Goal: Find specific page/section: Find specific page/section

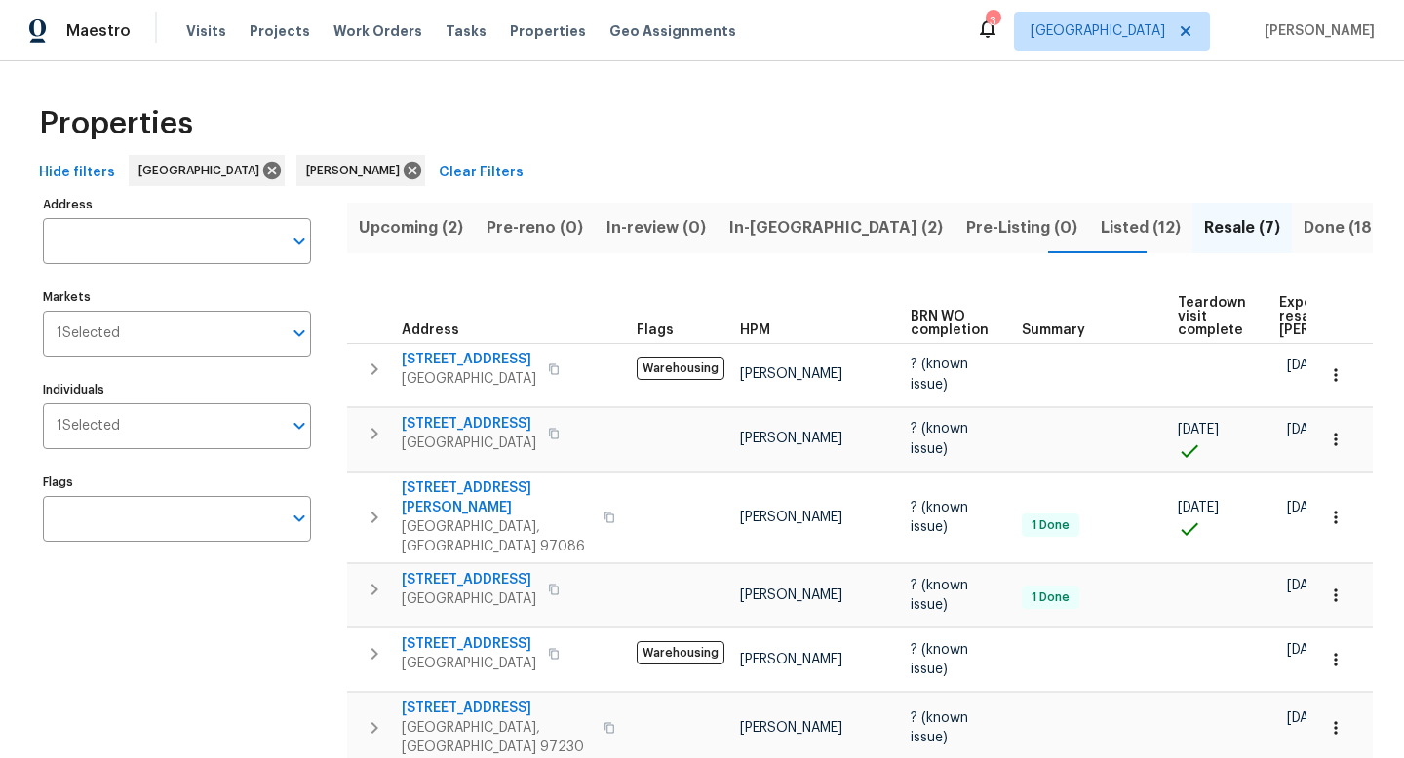
scroll to position [58, 0]
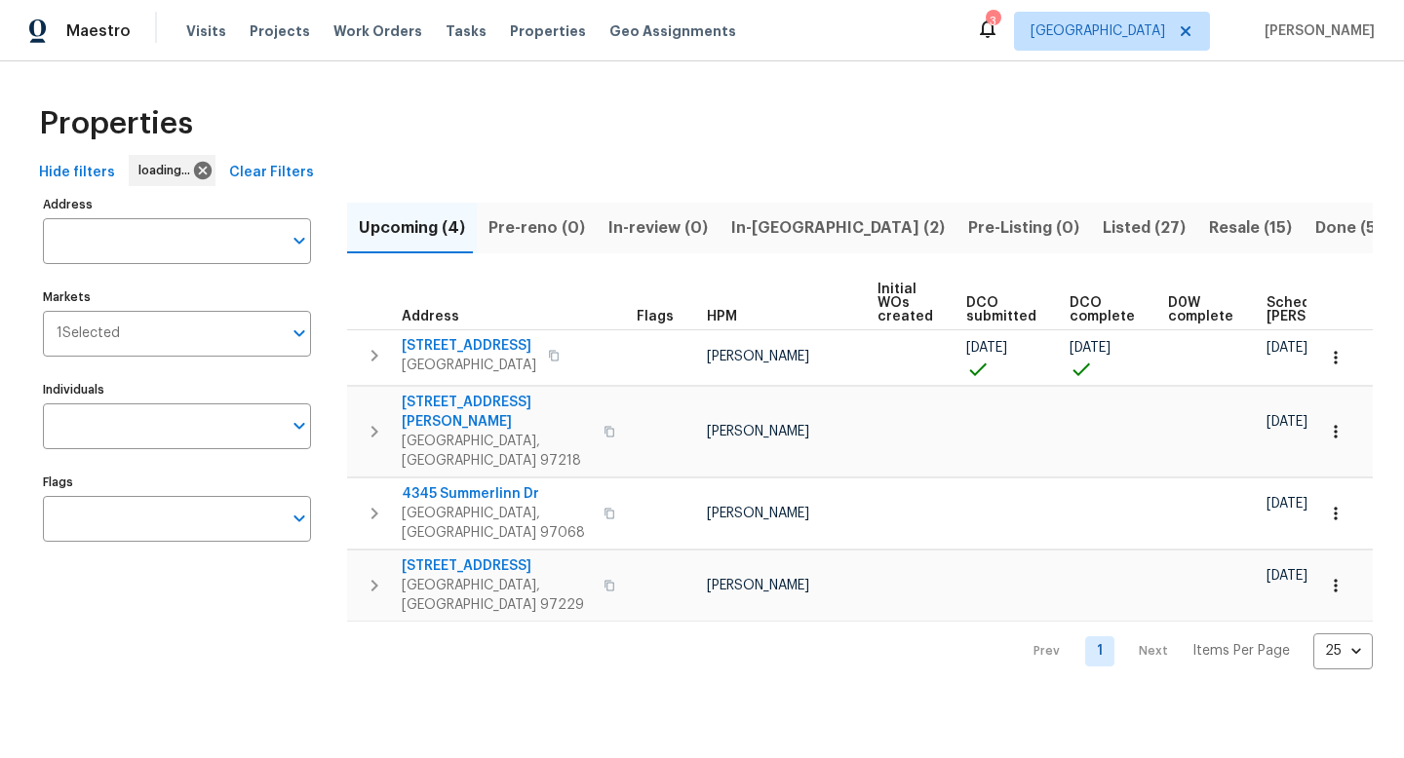
click at [1209, 239] on span "Resale (15)" at bounding box center [1250, 227] width 83 height 27
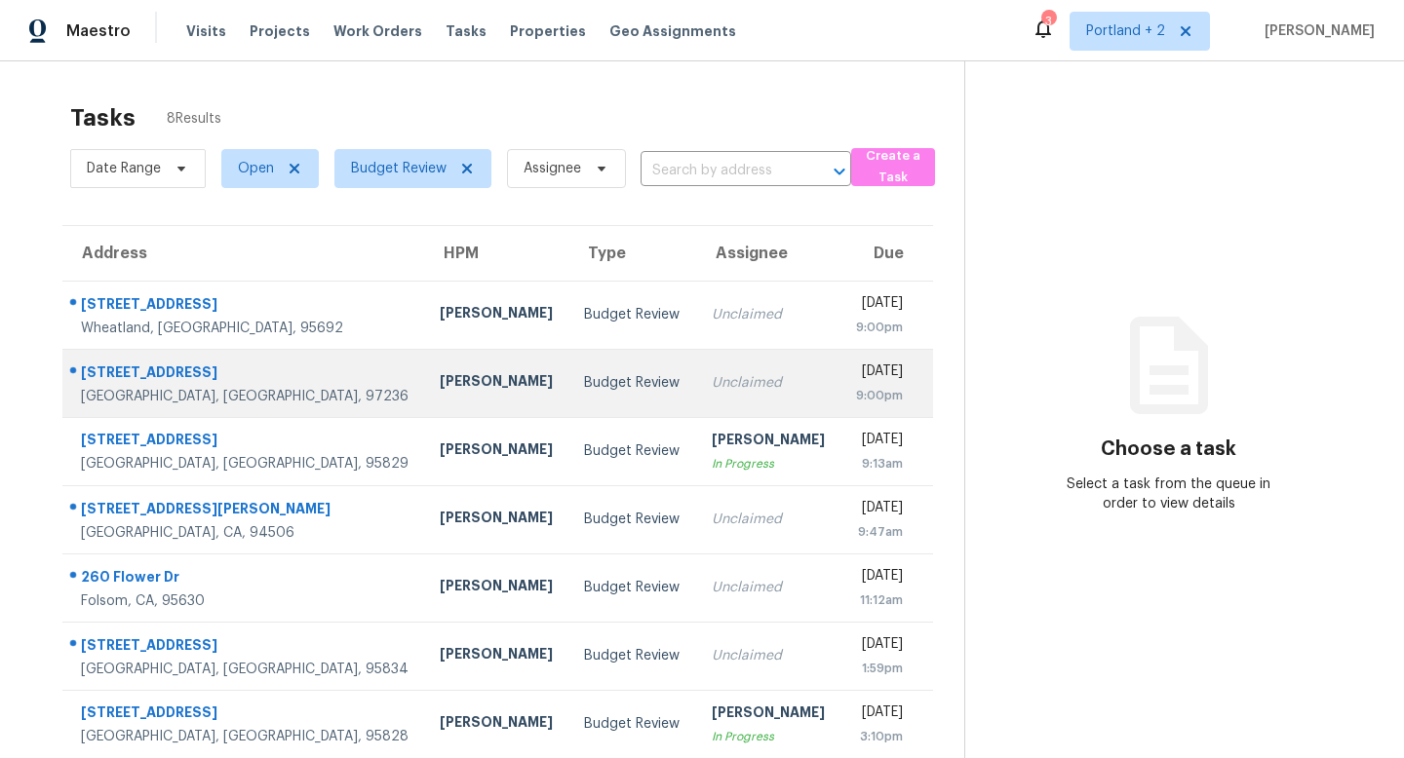
scroll to position [84, 0]
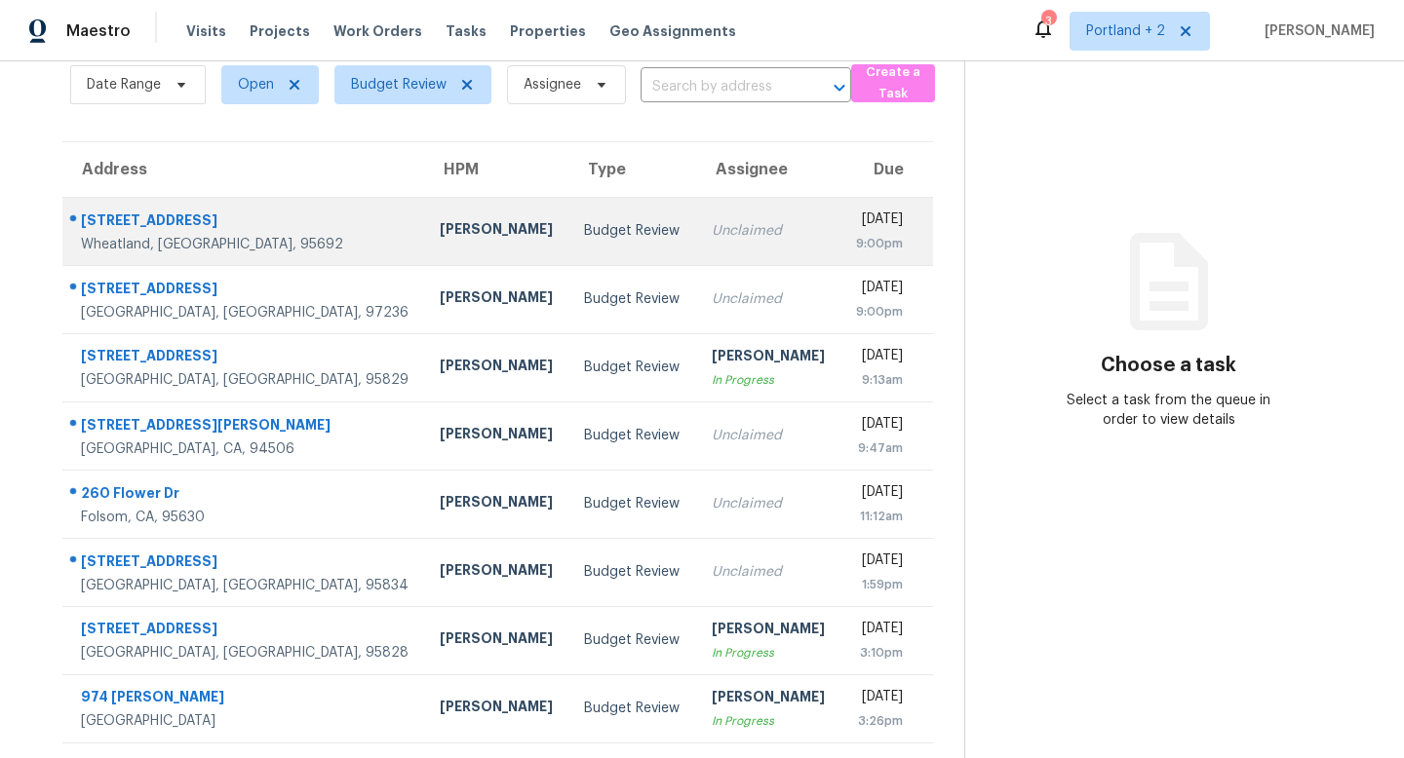
click at [424, 216] on td "Toni Little" at bounding box center [496, 231] width 144 height 68
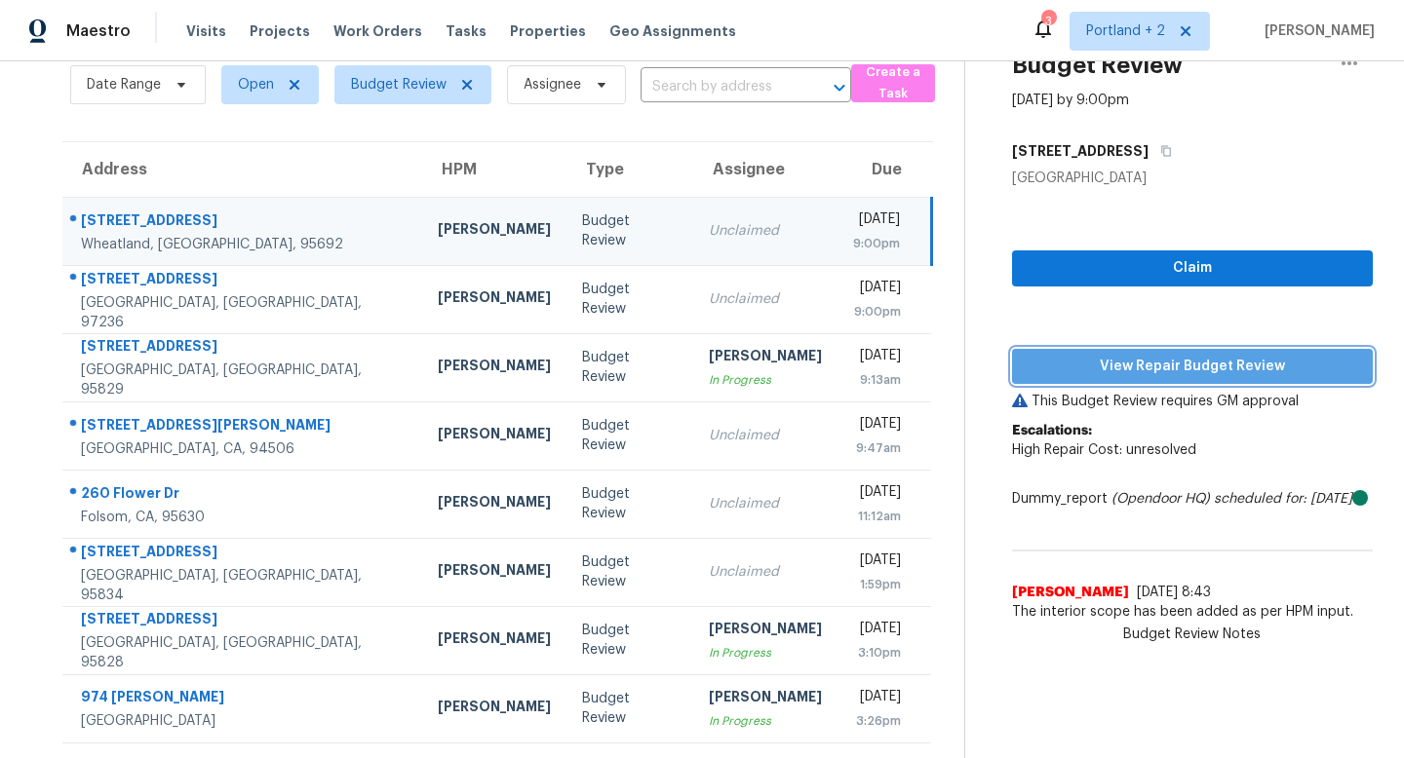
click at [1165, 364] on span "View Repair Budget Review" at bounding box center [1191, 367] width 329 height 24
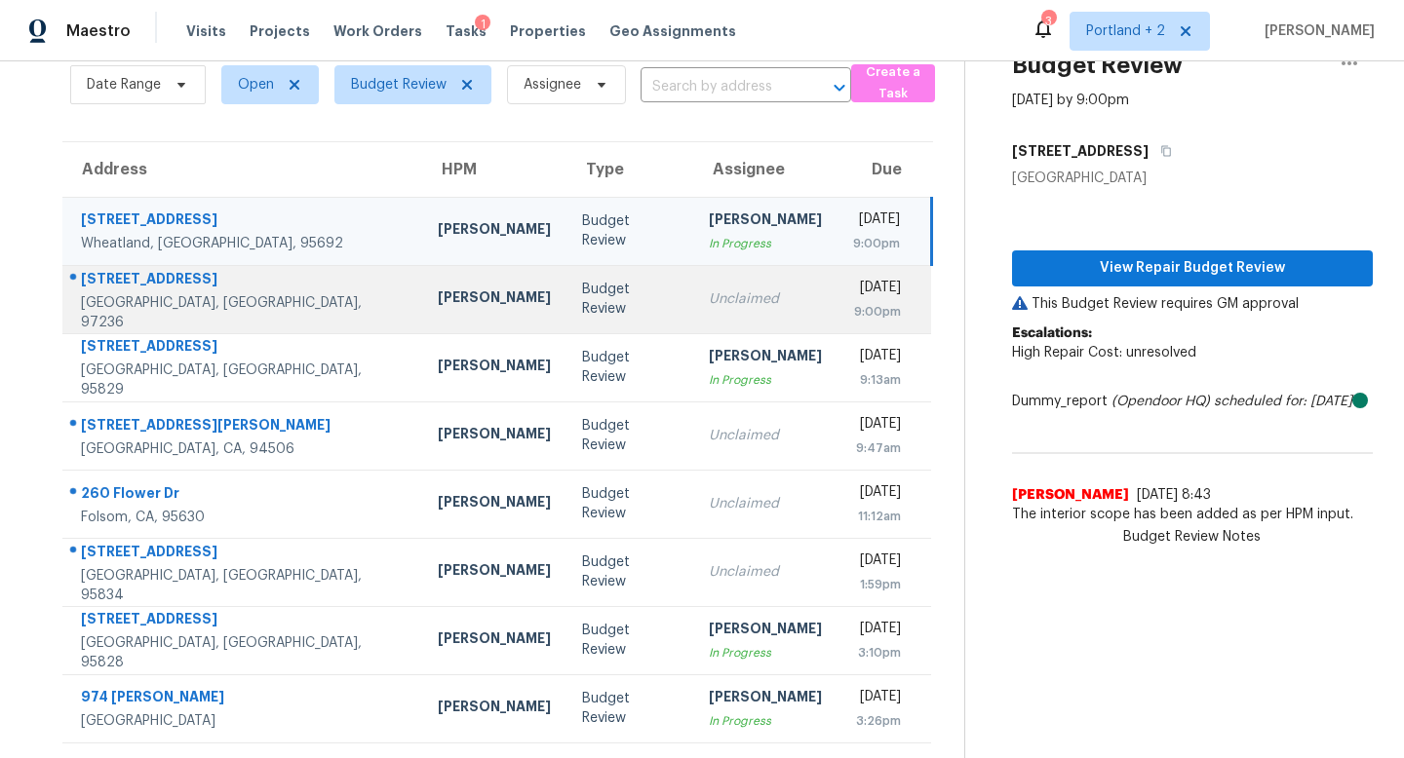
click at [256, 287] on div "2518 SE 130th Ave # 5" at bounding box center [244, 281] width 326 height 24
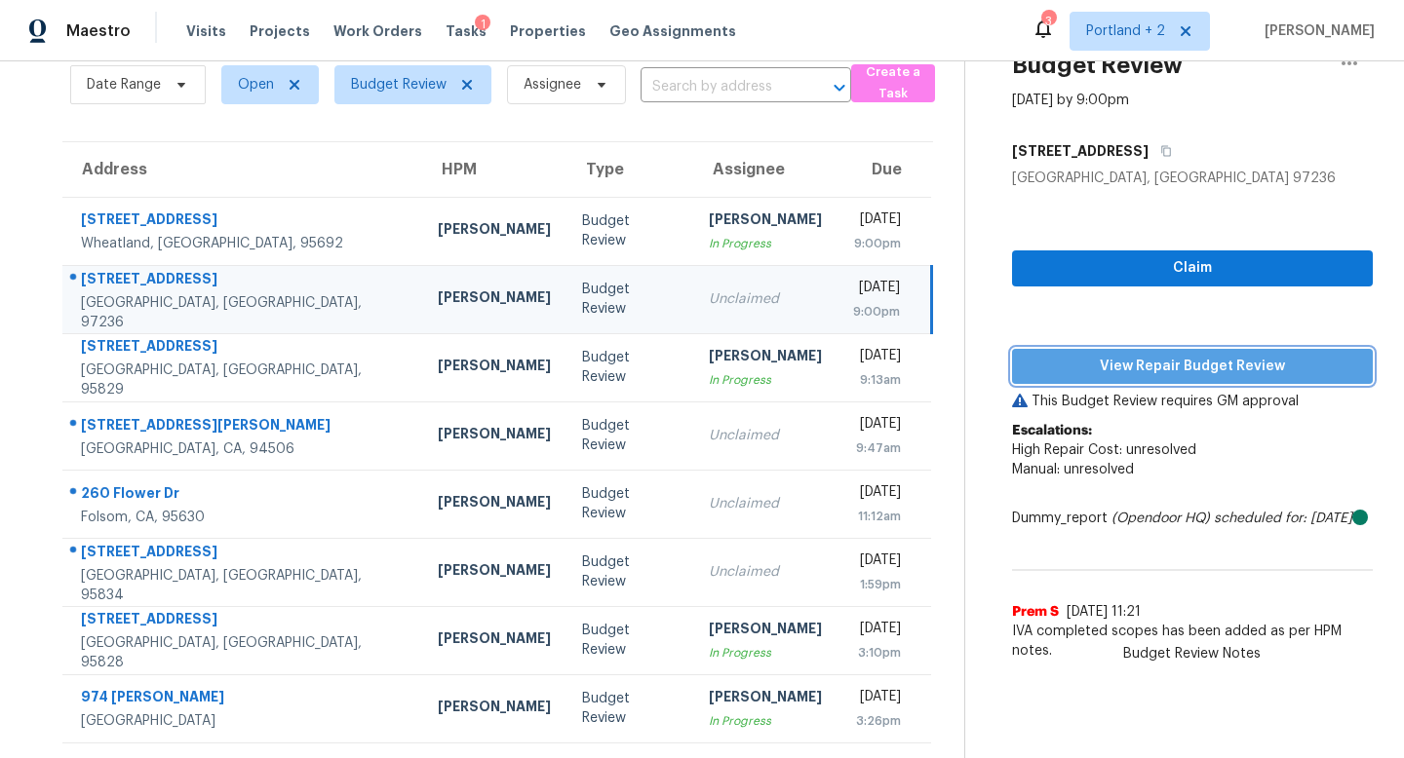
click at [1106, 369] on span "View Repair Budget Review" at bounding box center [1191, 367] width 329 height 24
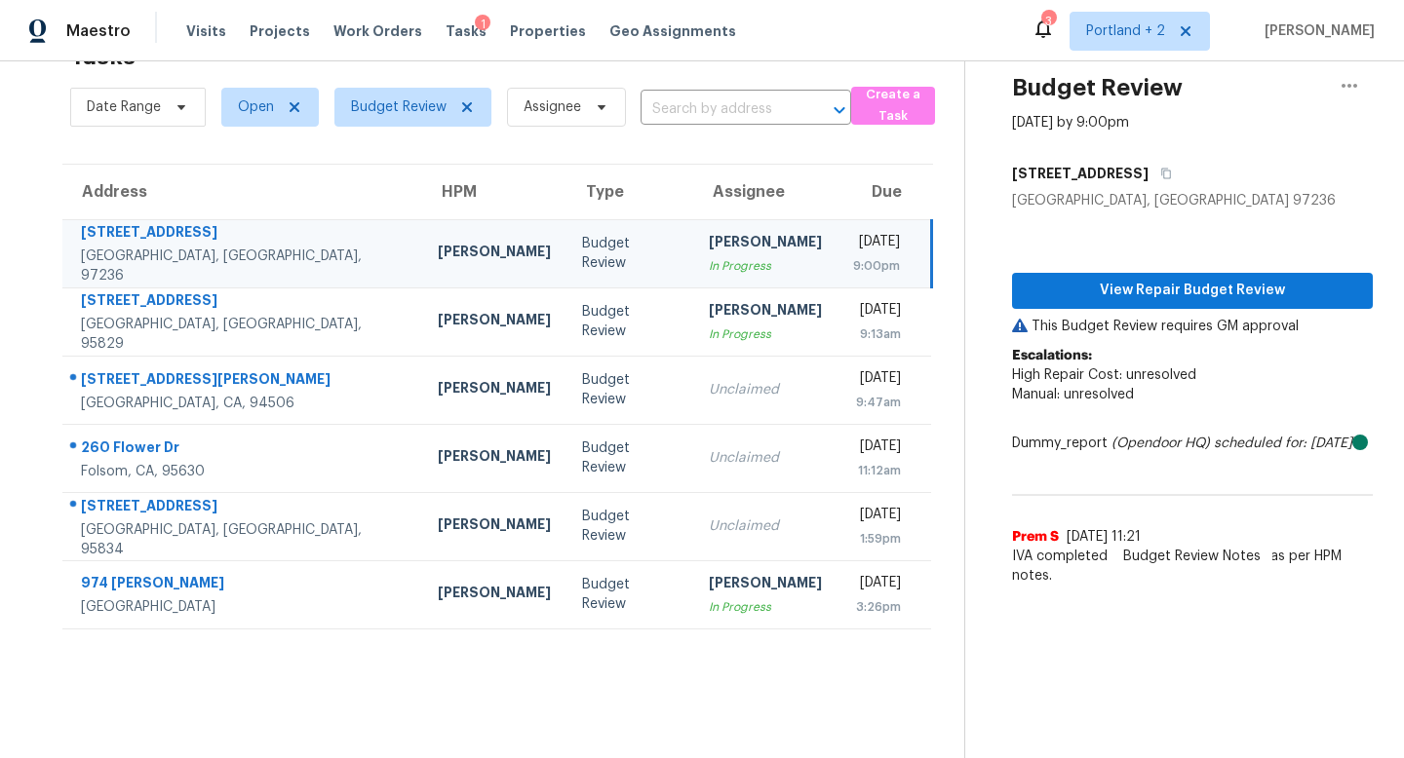
scroll to position [61, 0]
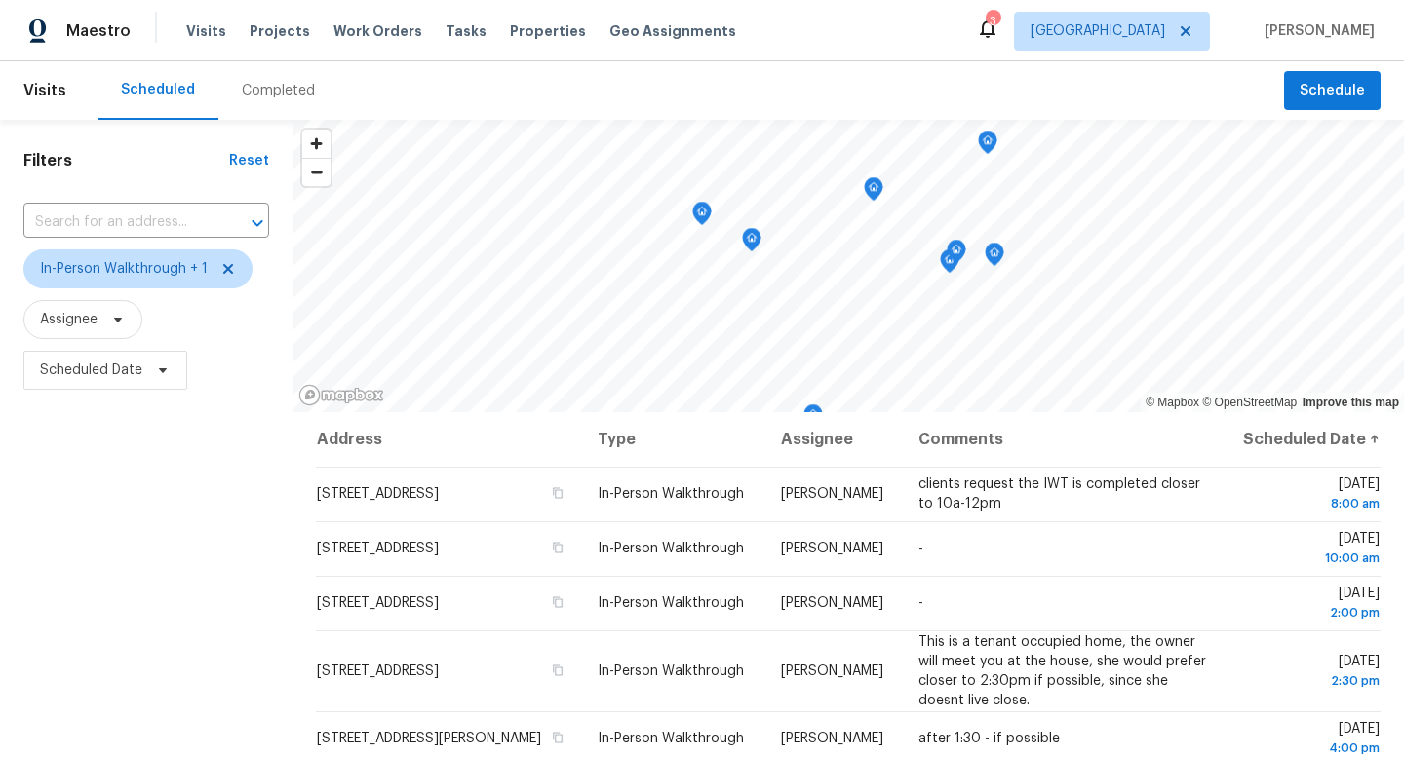
scroll to position [52, 0]
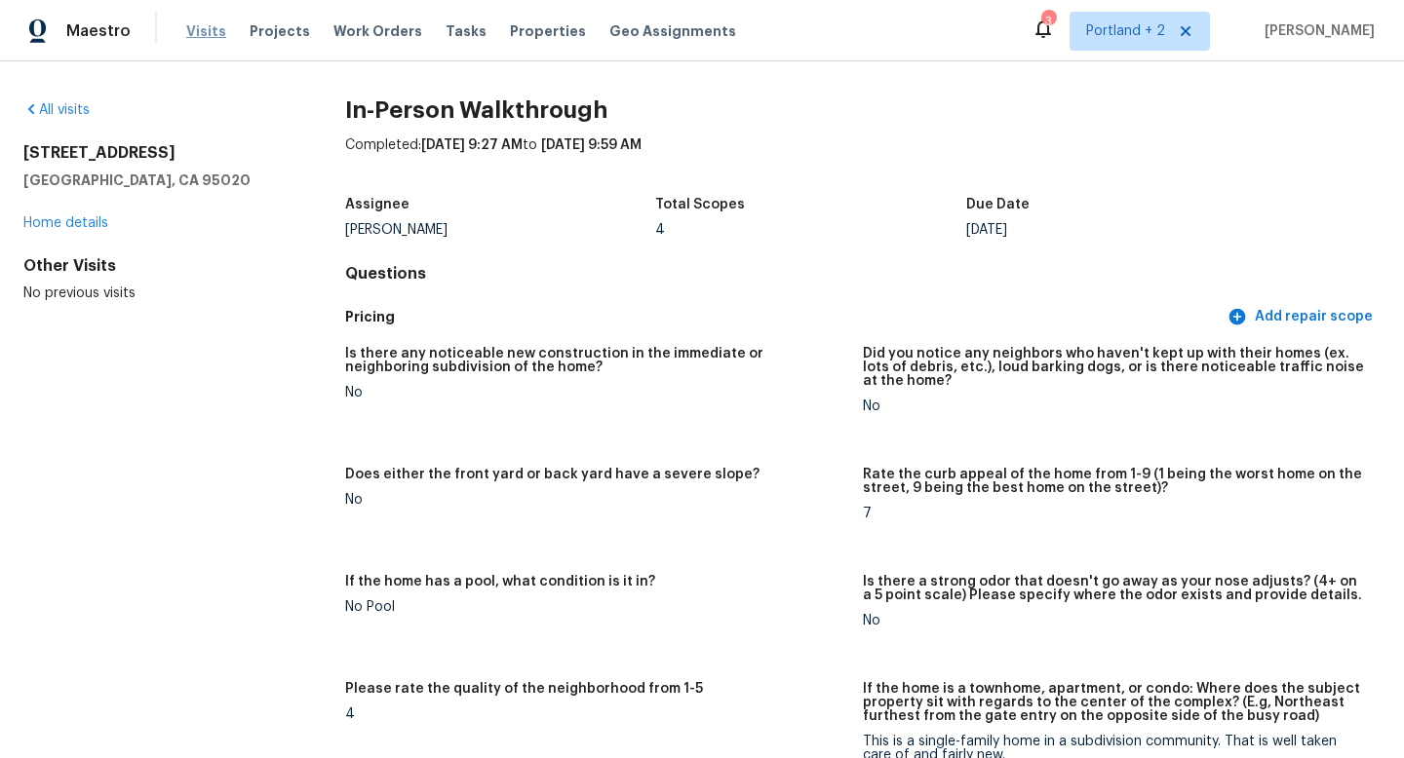
click at [198, 36] on span "Visits" at bounding box center [206, 30] width 40 height 19
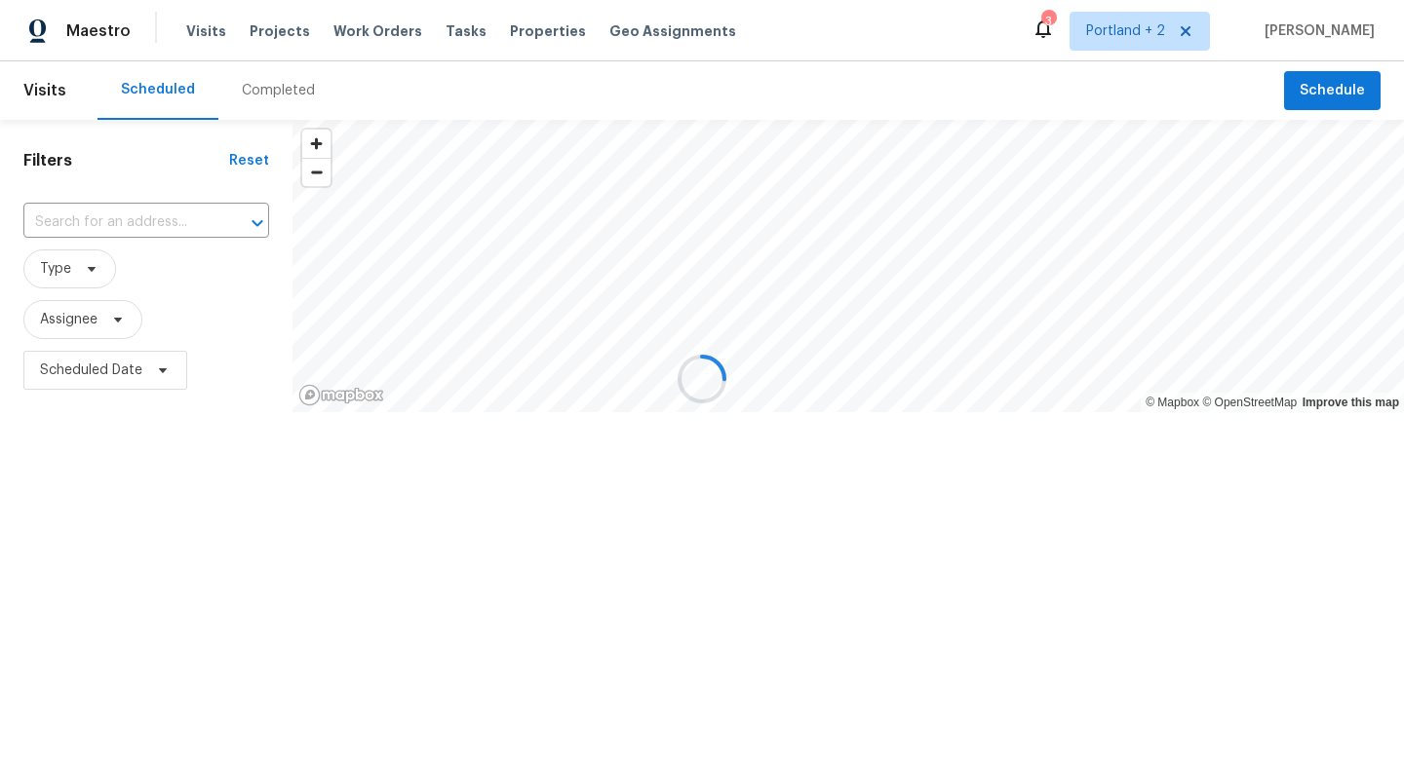
click at [259, 95] on div "Completed" at bounding box center [278, 90] width 73 height 19
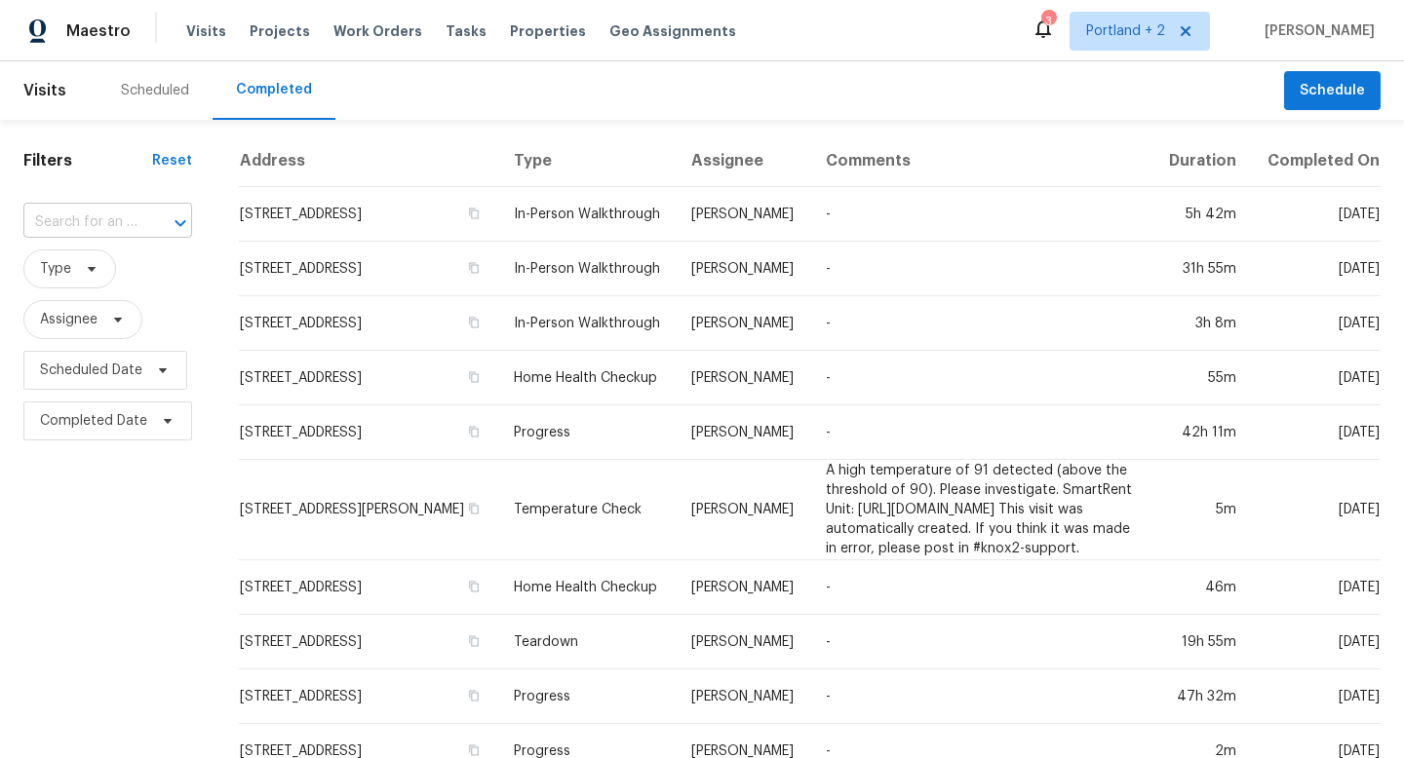
click at [89, 217] on input "text" at bounding box center [80, 223] width 114 height 30
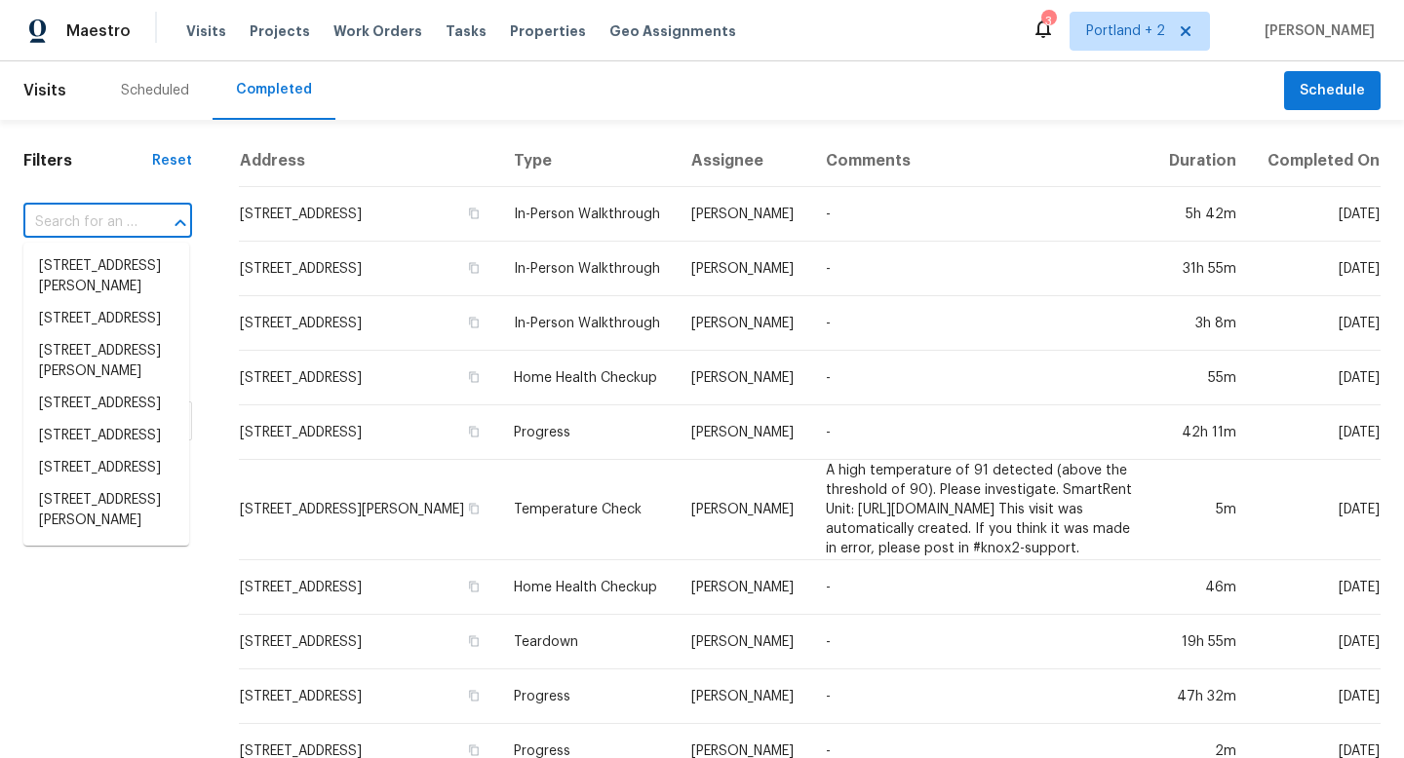
paste input "312 Olive St, Wheatland, CA 95692"
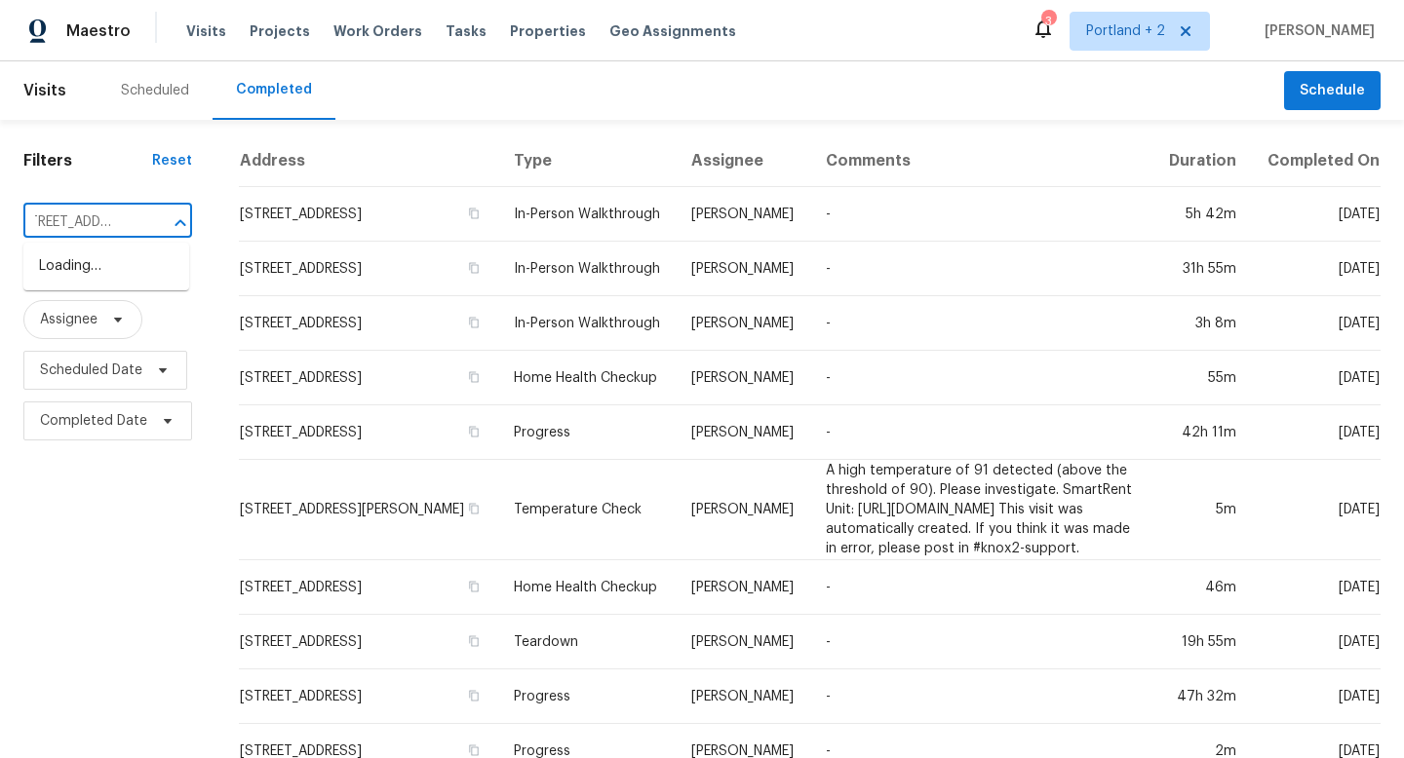
type input "312 Olive St, Wheatland, CA 95692"
click at [96, 283] on li "312 Olive St, Wheatland, CA 95692" at bounding box center [106, 266] width 166 height 32
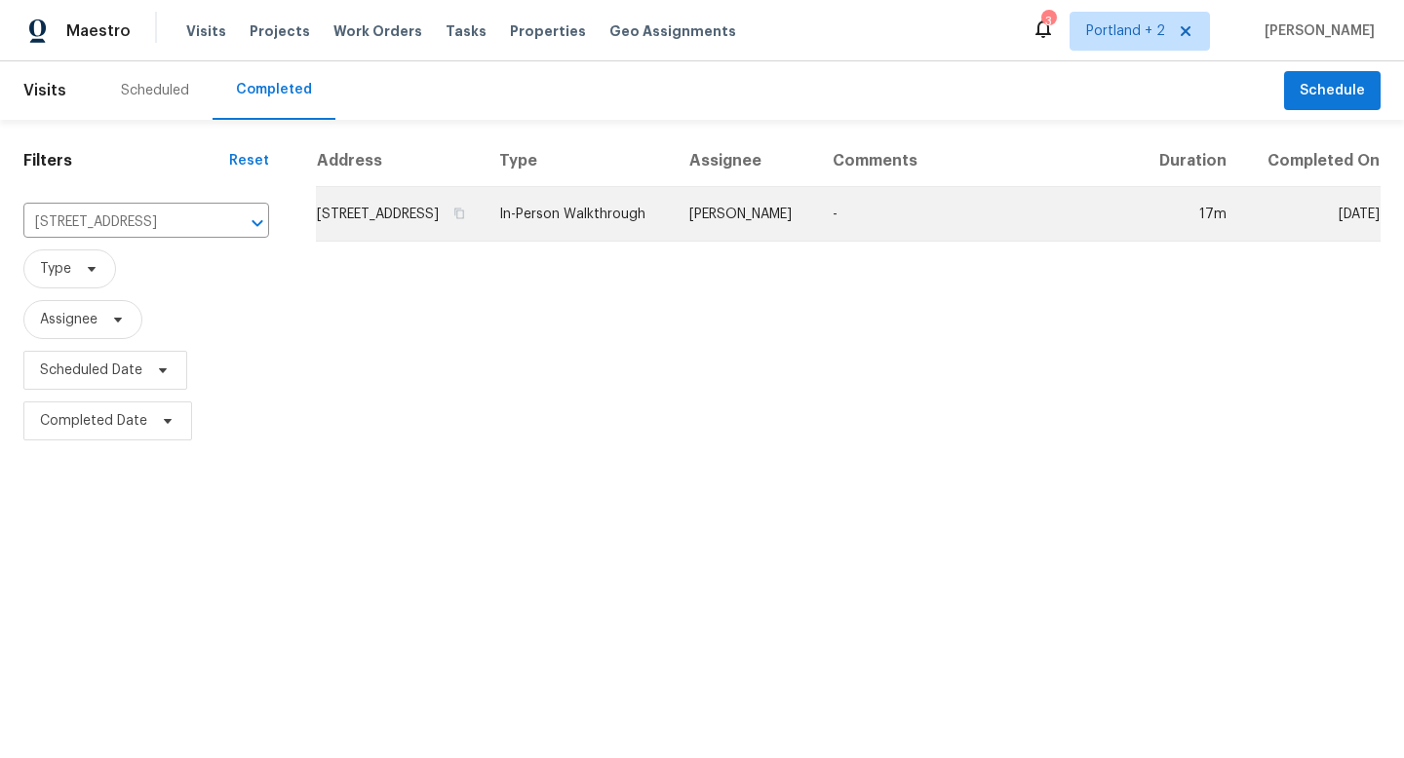
click at [483, 232] on td "312 Olive St, Wheatland, CA 95692" at bounding box center [400, 214] width 168 height 55
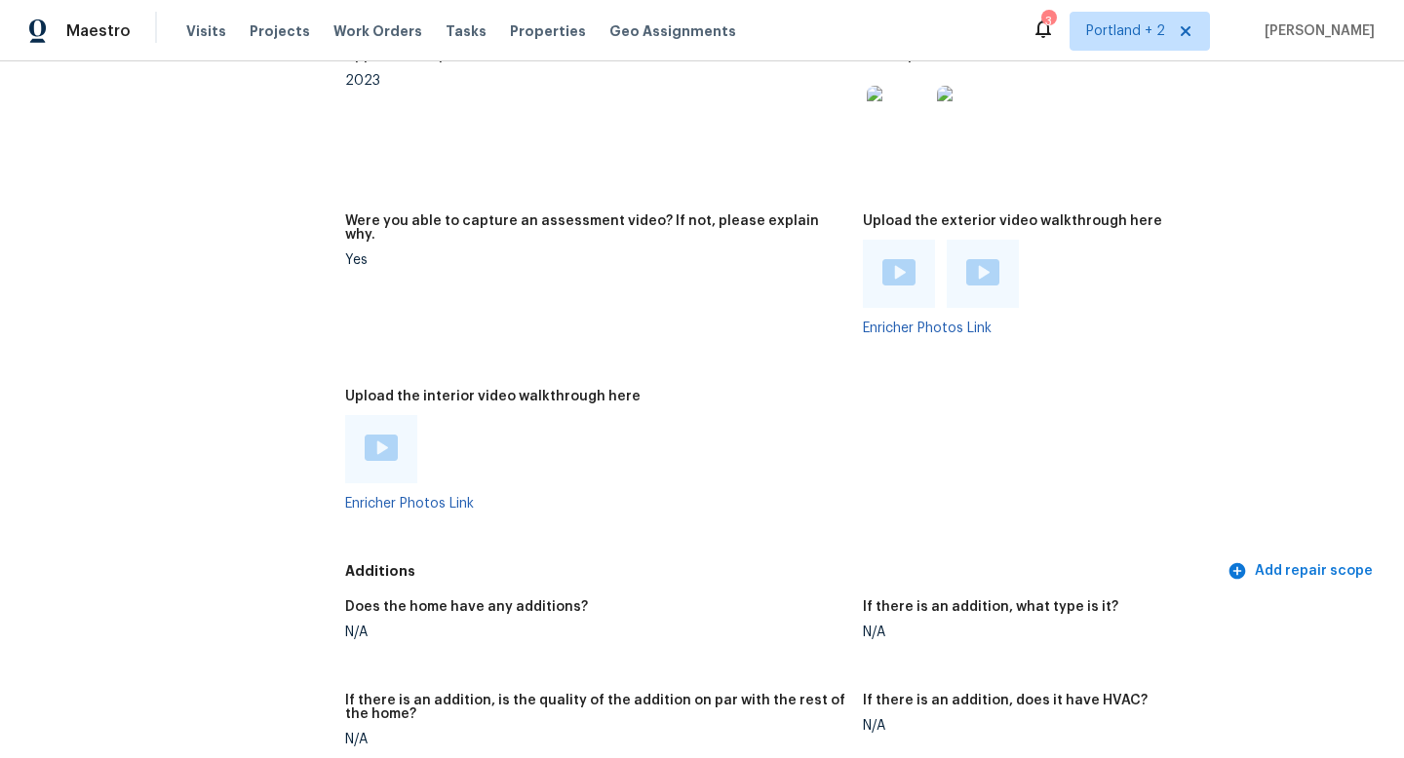
scroll to position [3532, 0]
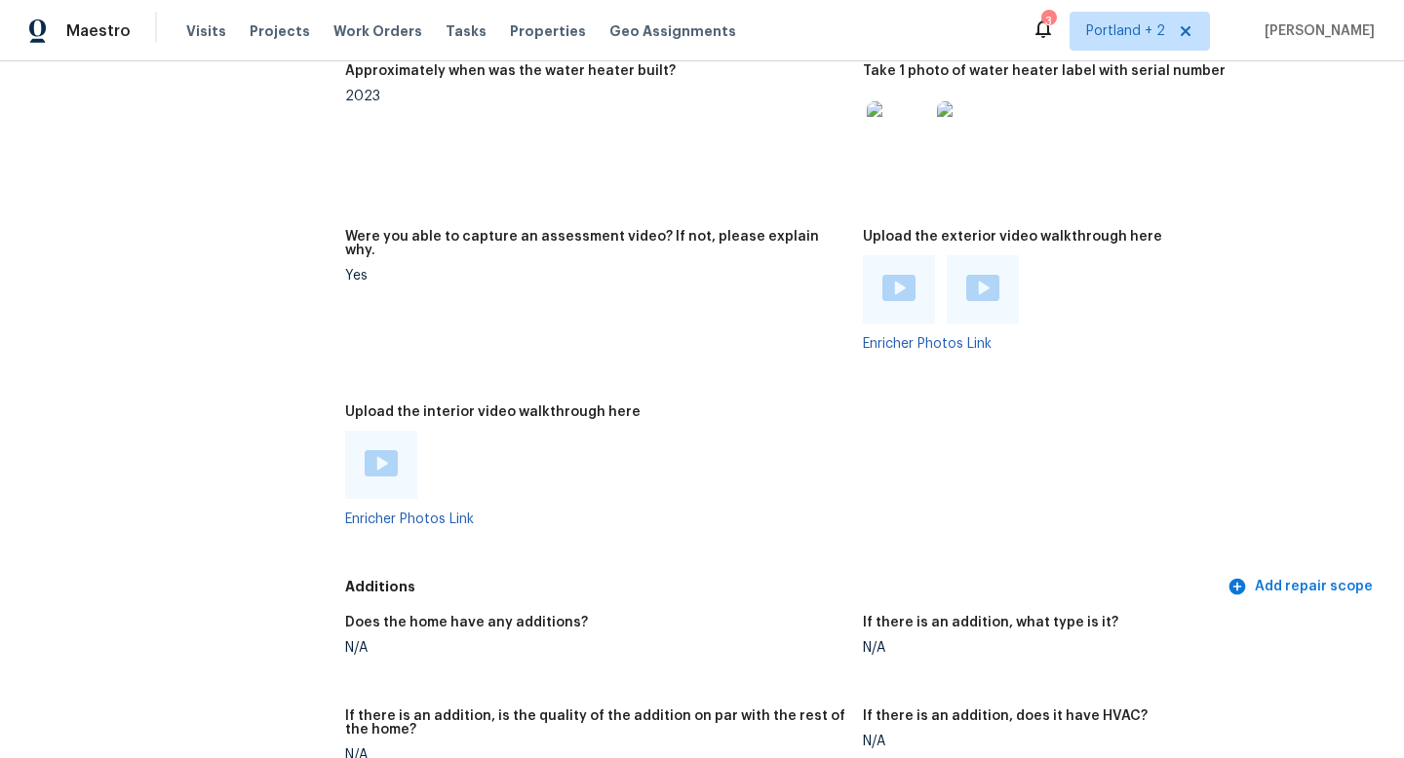
click at [894, 275] on div at bounding box center [898, 289] width 33 height 29
click at [981, 275] on img at bounding box center [982, 288] width 33 height 26
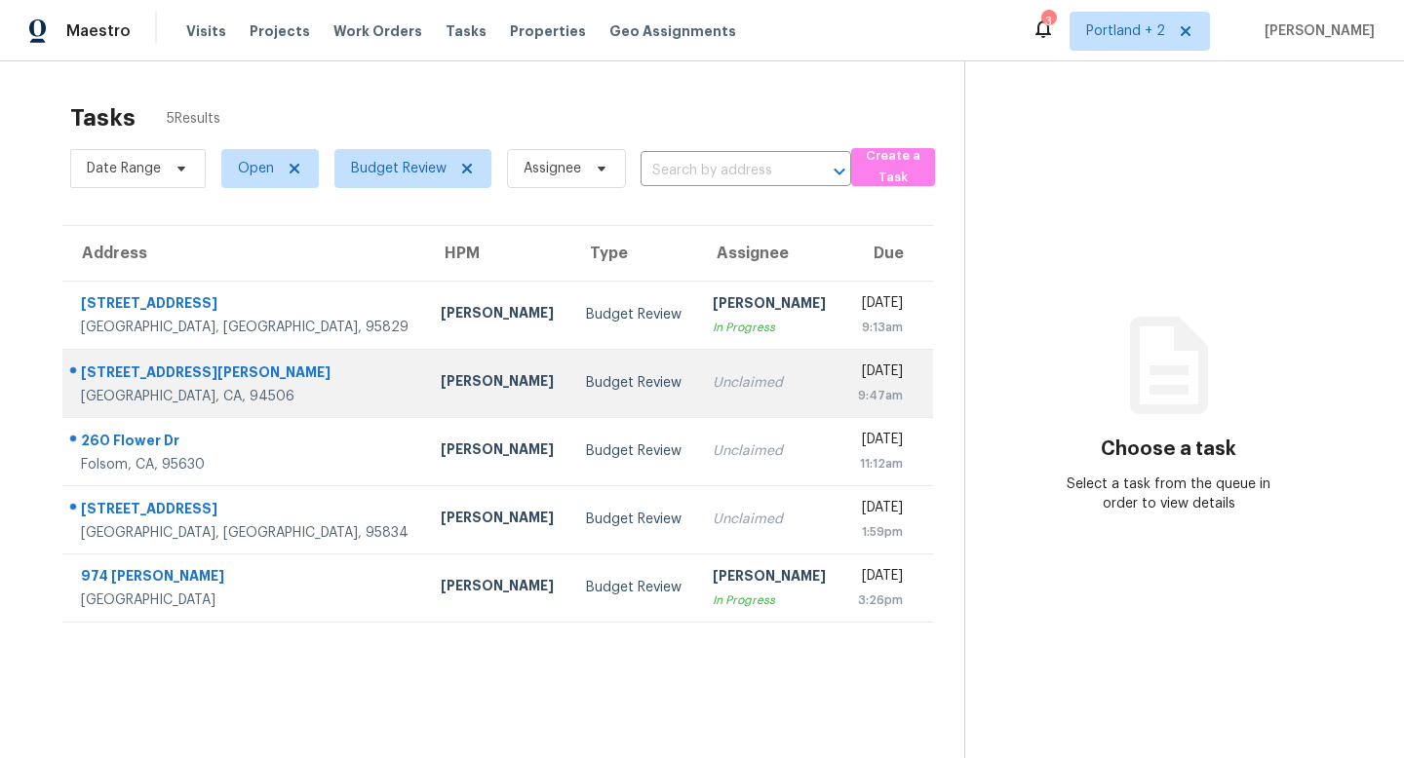
click at [712, 386] on div "Unclaimed" at bounding box center [768, 382] width 113 height 19
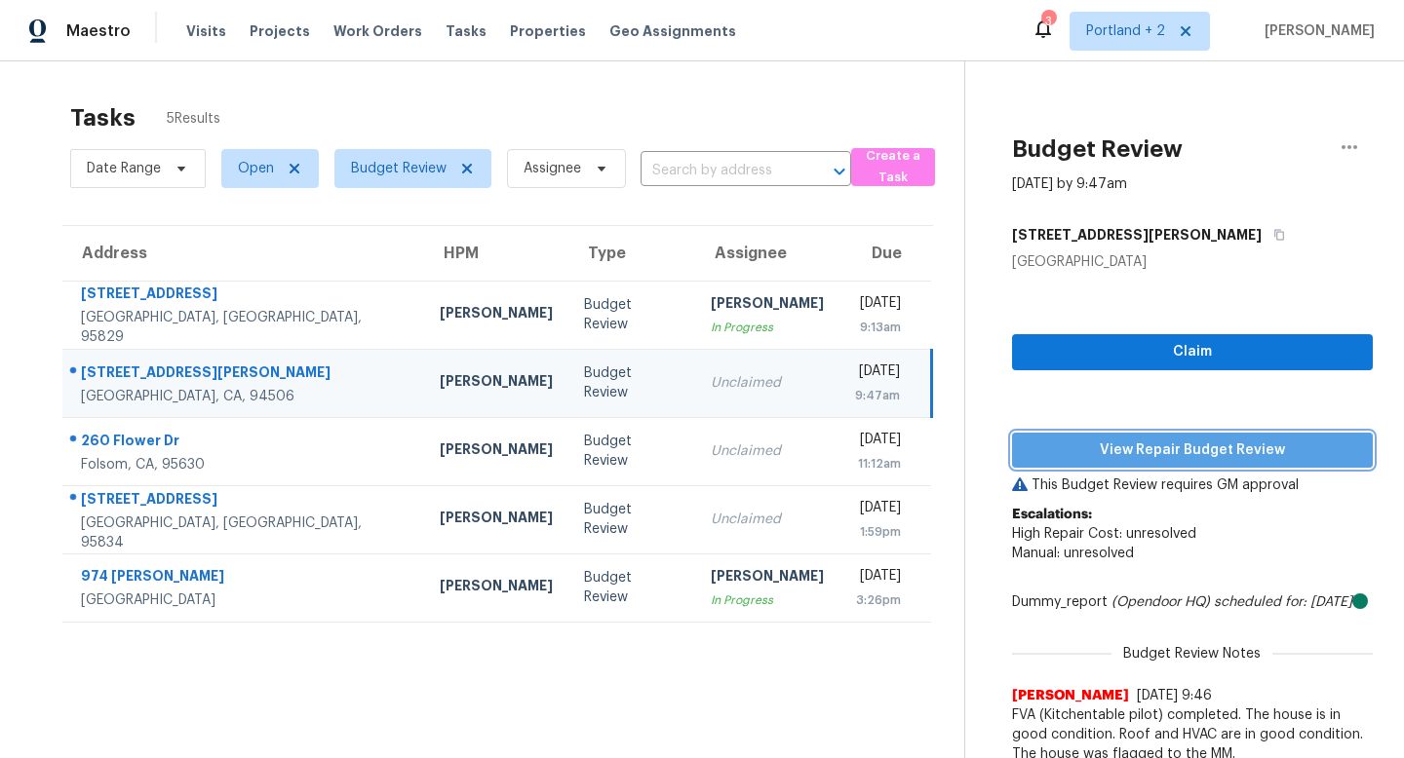
click at [1249, 452] on span "View Repair Budget Review" at bounding box center [1191, 451] width 329 height 24
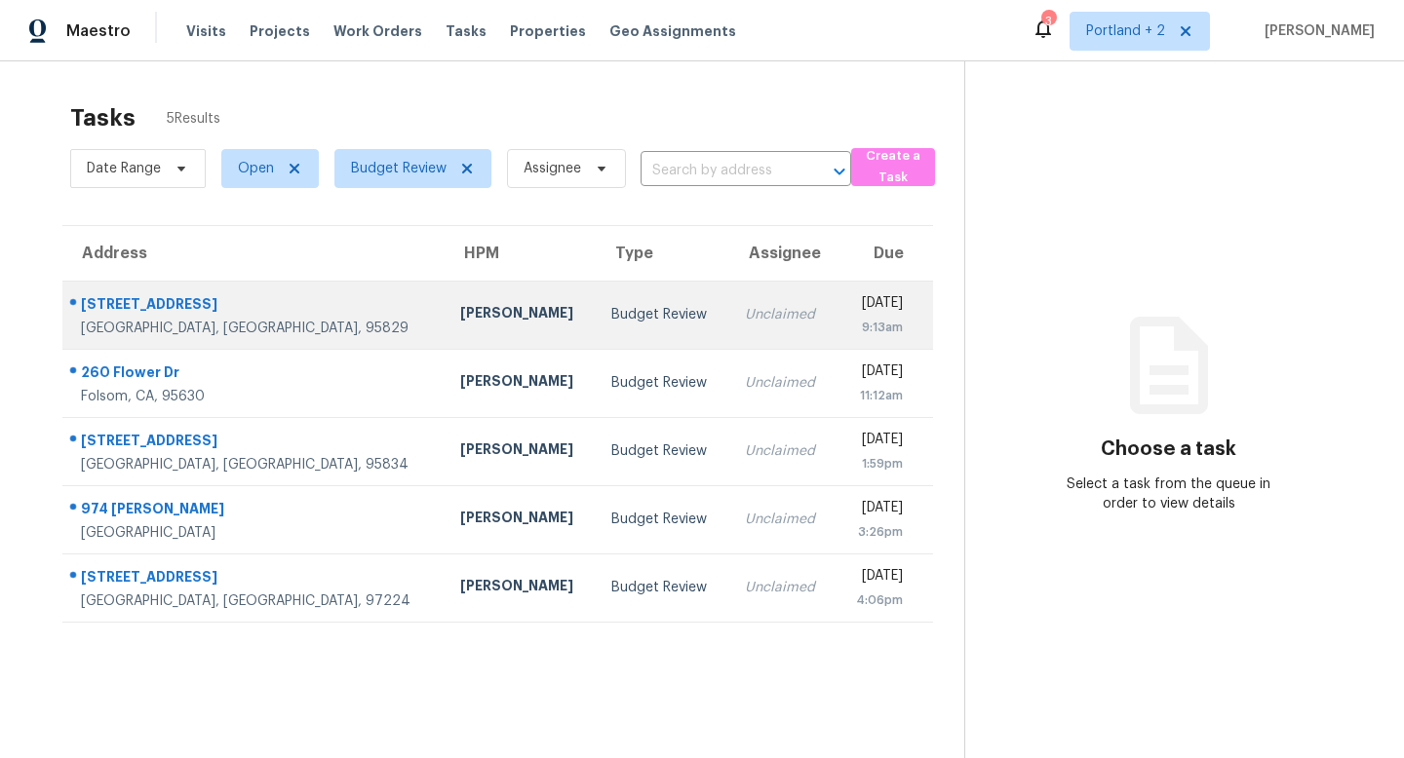
click at [447, 327] on td "[PERSON_NAME]" at bounding box center [519, 315] width 151 height 68
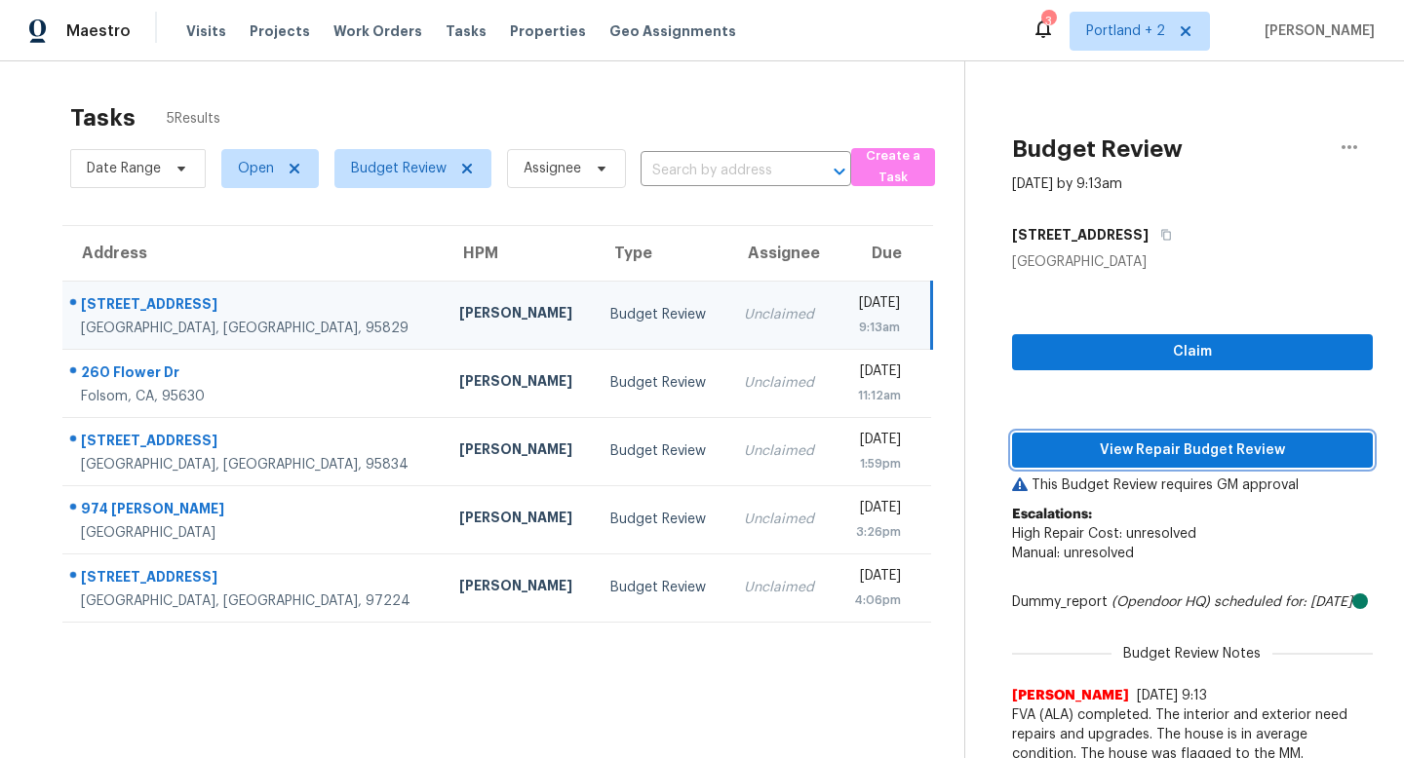
click at [1139, 457] on span "View Repair Budget Review" at bounding box center [1191, 451] width 329 height 24
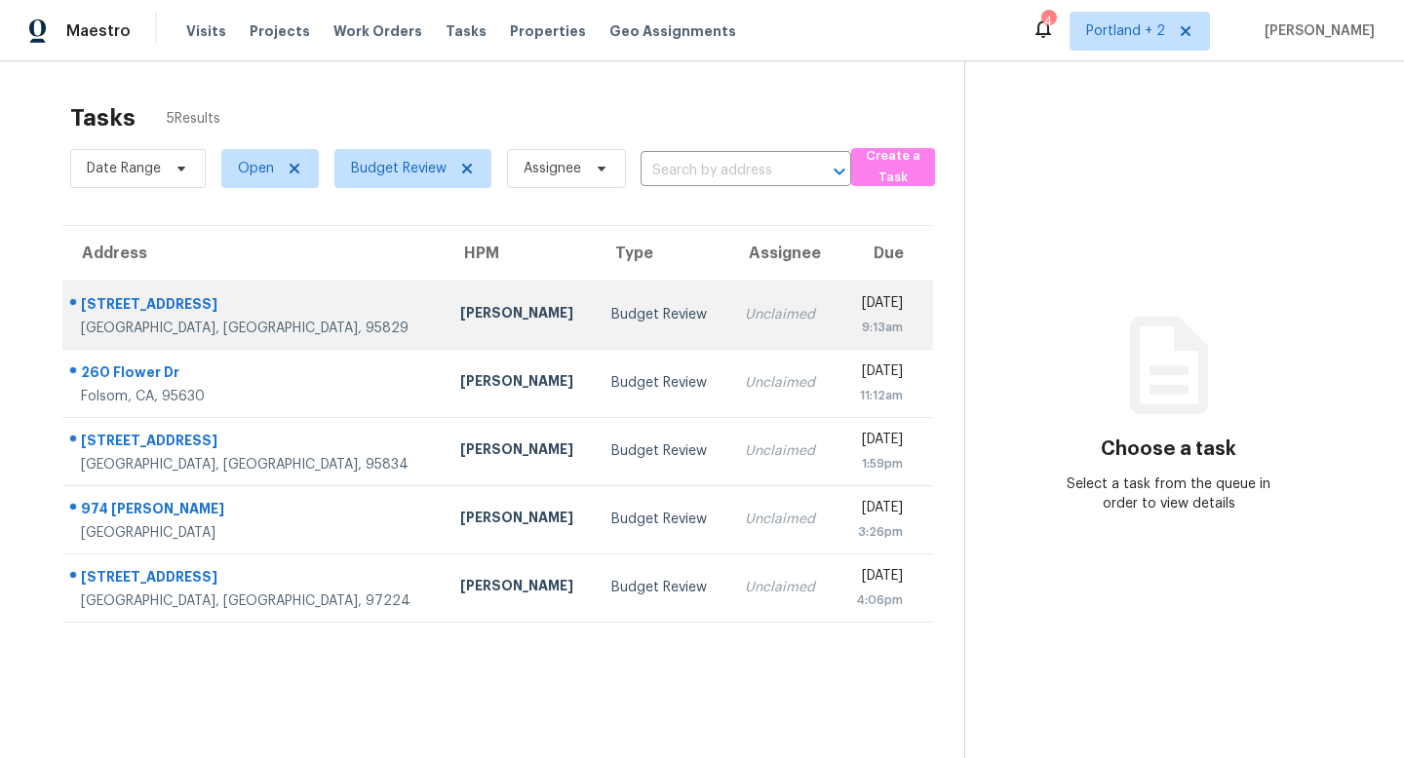
click at [283, 336] on td "[STREET_ADDRESS]" at bounding box center [253, 315] width 382 height 68
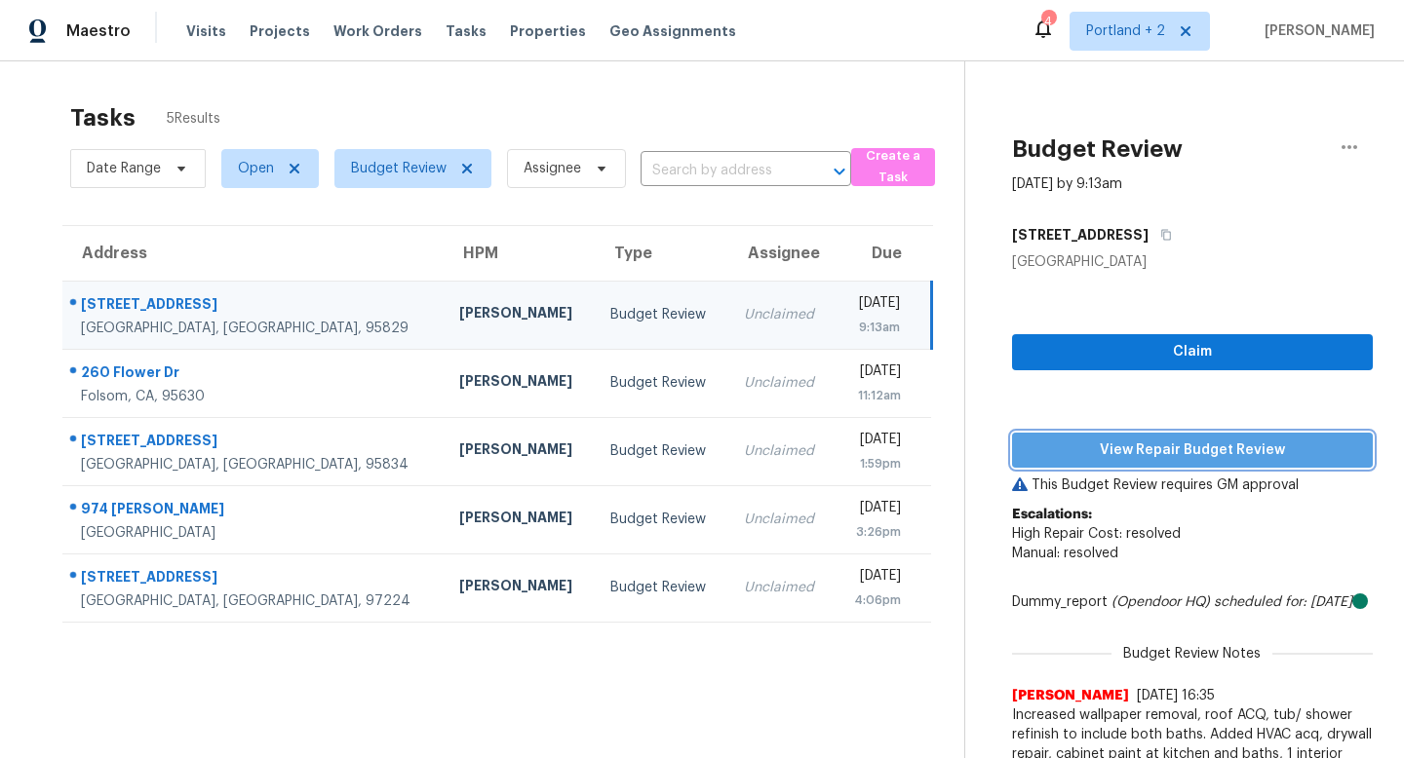
click at [1085, 444] on span "View Repair Budget Review" at bounding box center [1191, 451] width 329 height 24
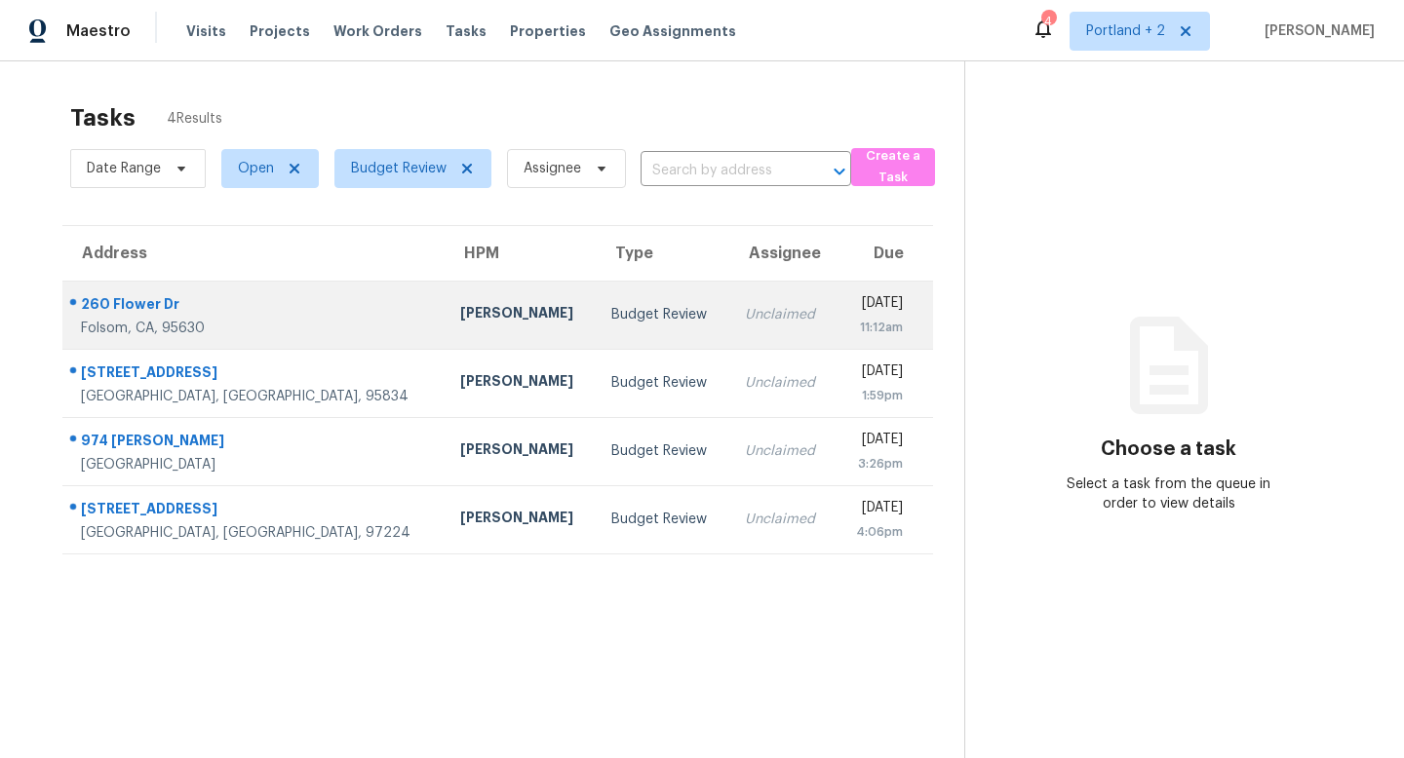
click at [460, 312] on div "Marcos Reyes" at bounding box center [520, 315] width 120 height 24
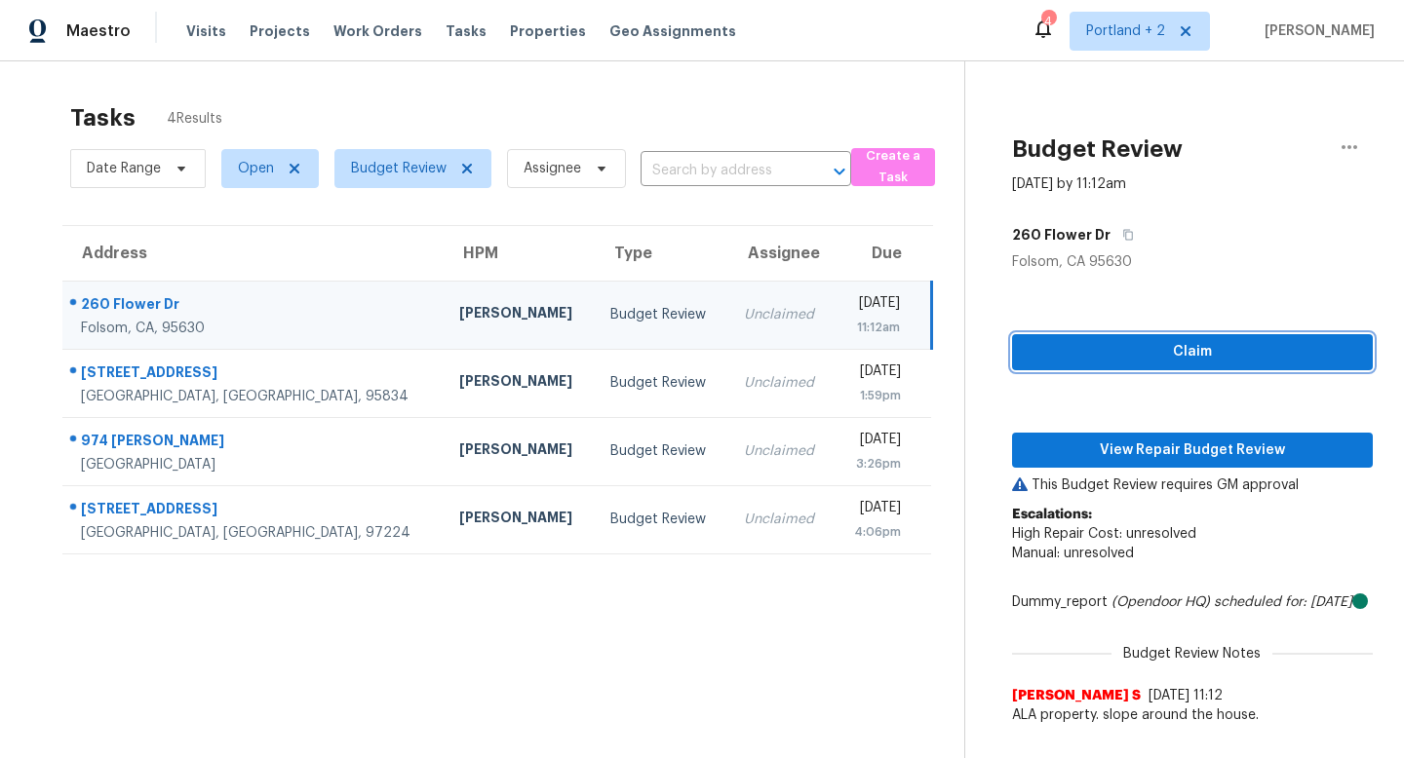
click at [1139, 346] on span "Claim" at bounding box center [1191, 352] width 329 height 24
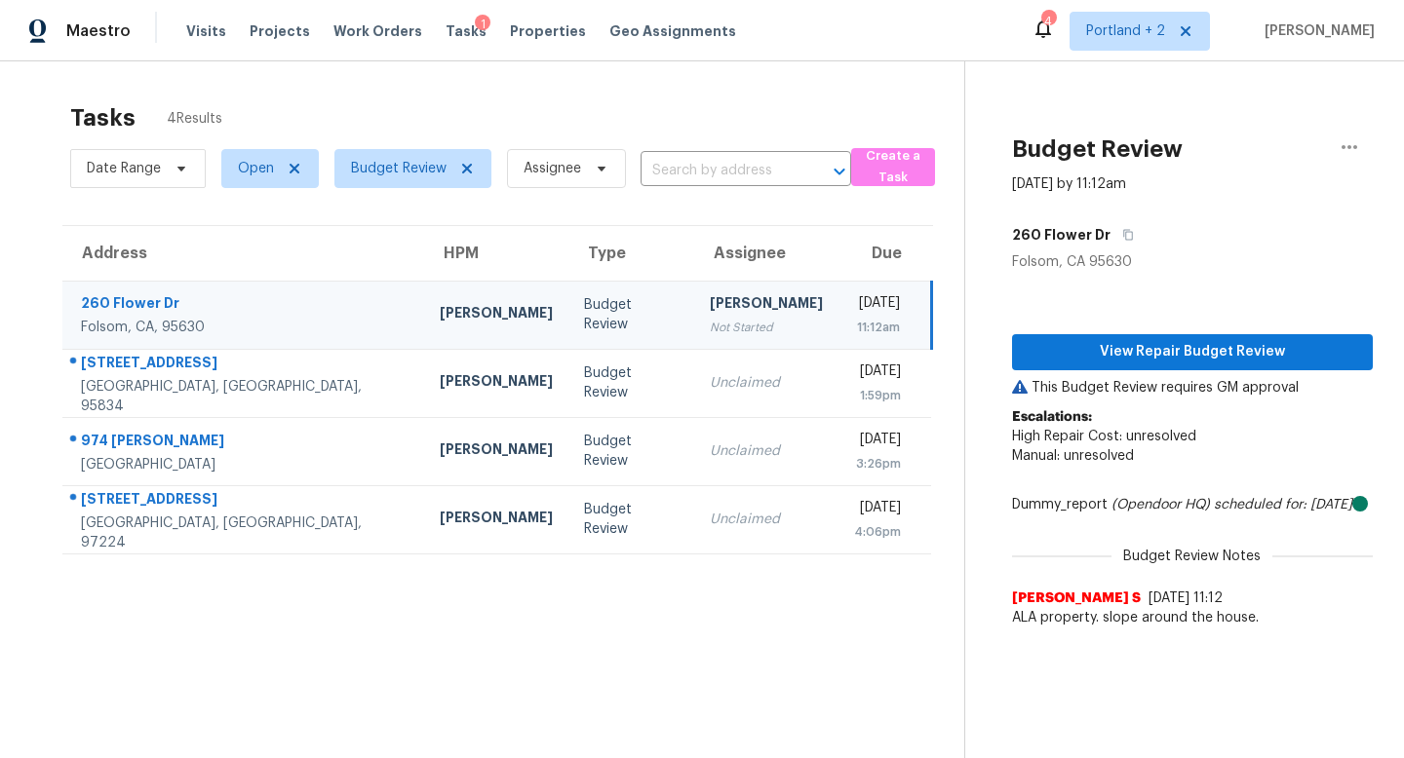
click at [1151, 462] on p "Escalations: High Repair Cost: unresolved Manual: unresolved" at bounding box center [1192, 446] width 361 height 78
click at [1170, 353] on span "View Repair Budget Review" at bounding box center [1191, 352] width 329 height 24
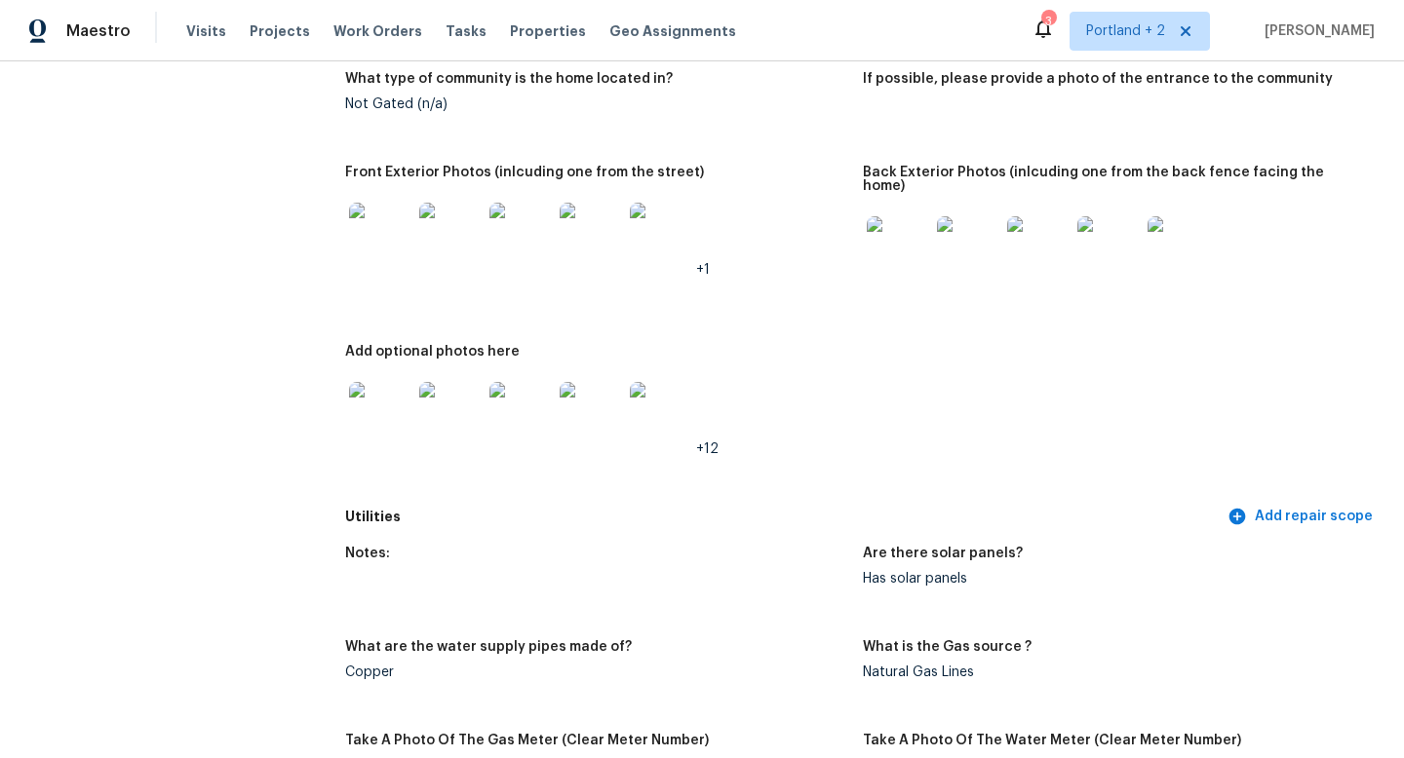
scroll to position [499, 0]
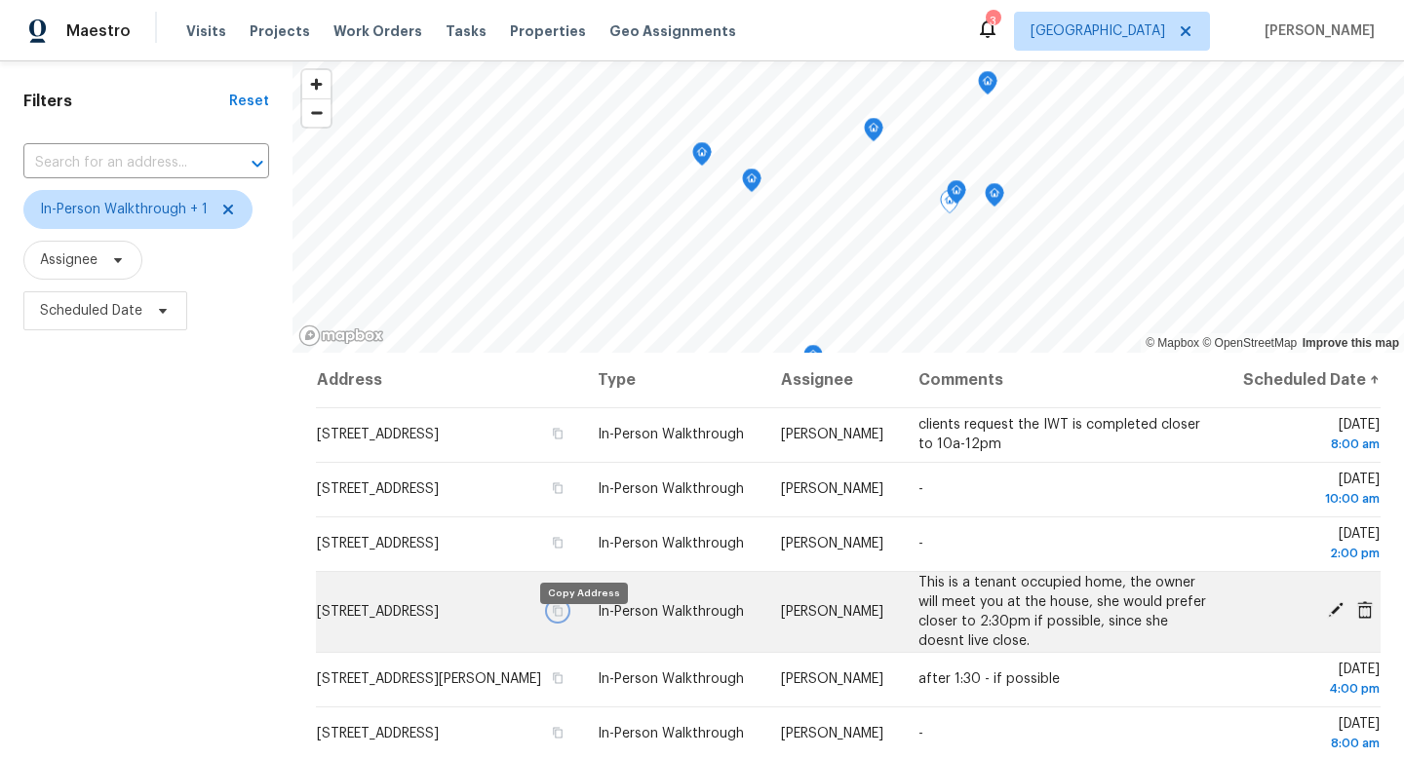
click at [563, 617] on icon "button" at bounding box center [558, 611] width 12 height 12
